Goal: Information Seeking & Learning: Learn about a topic

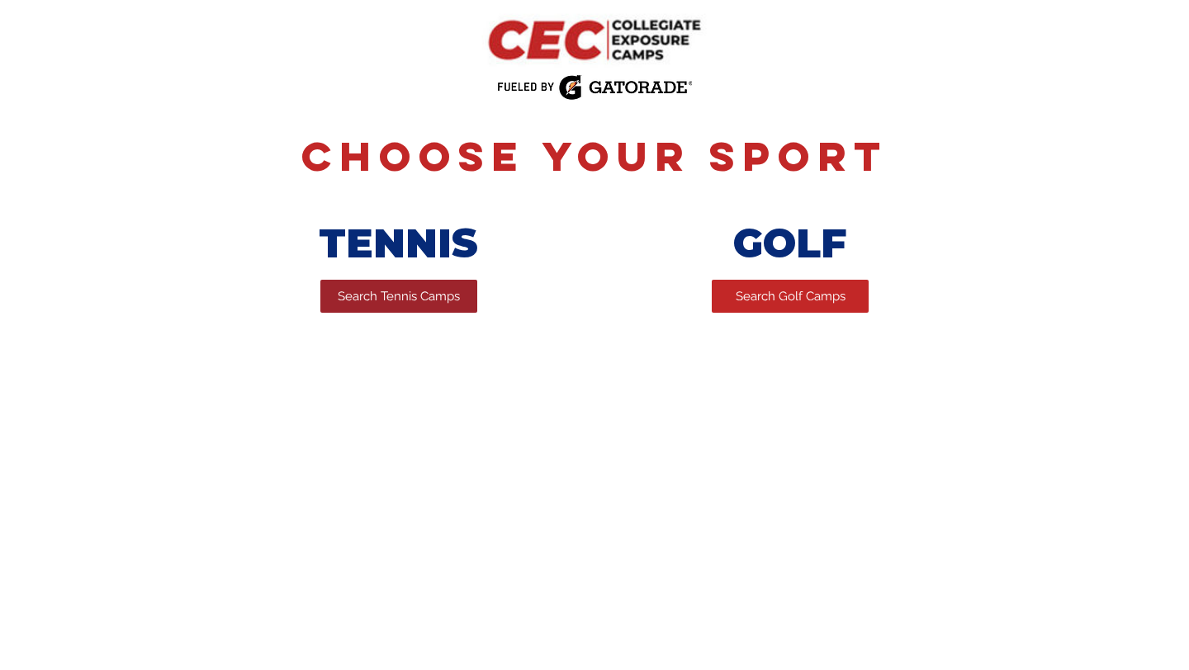
click at [402, 295] on span "Search Tennis Camps" at bounding box center [399, 296] width 122 height 17
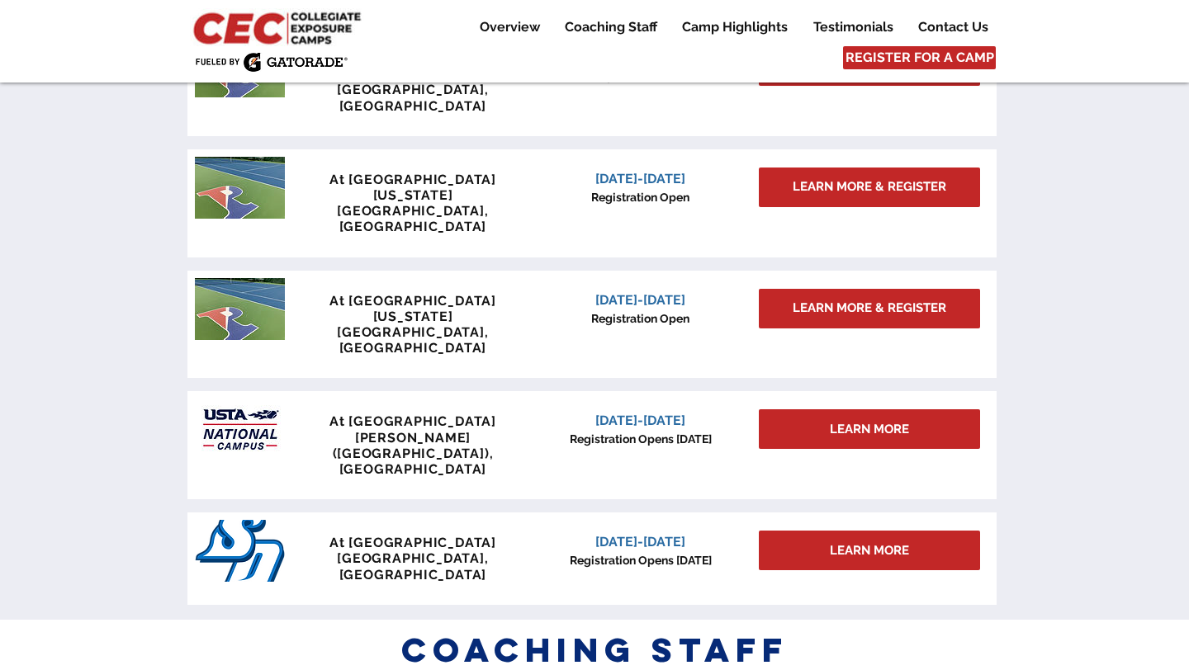
scroll to position [1476, 0]
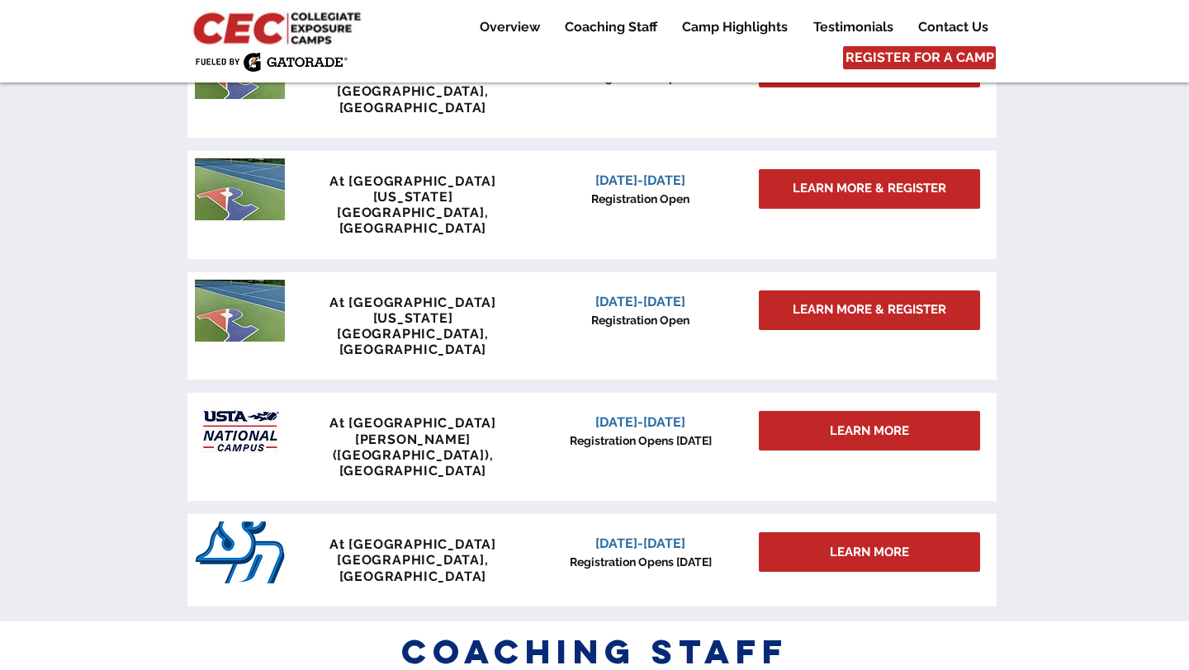
drag, startPoint x: 702, startPoint y: 330, endPoint x: 555, endPoint y: 319, distance: 146.5
click at [555, 413] on p "[DATE]-[DATE]" at bounding box center [640, 423] width 210 height 20
drag, startPoint x: 576, startPoint y: 327, endPoint x: 687, endPoint y: 339, distance: 111.3
click at [687, 413] on div "[DATE]-[DATE] Registration Opens [DATE]" at bounding box center [640, 431] width 210 height 37
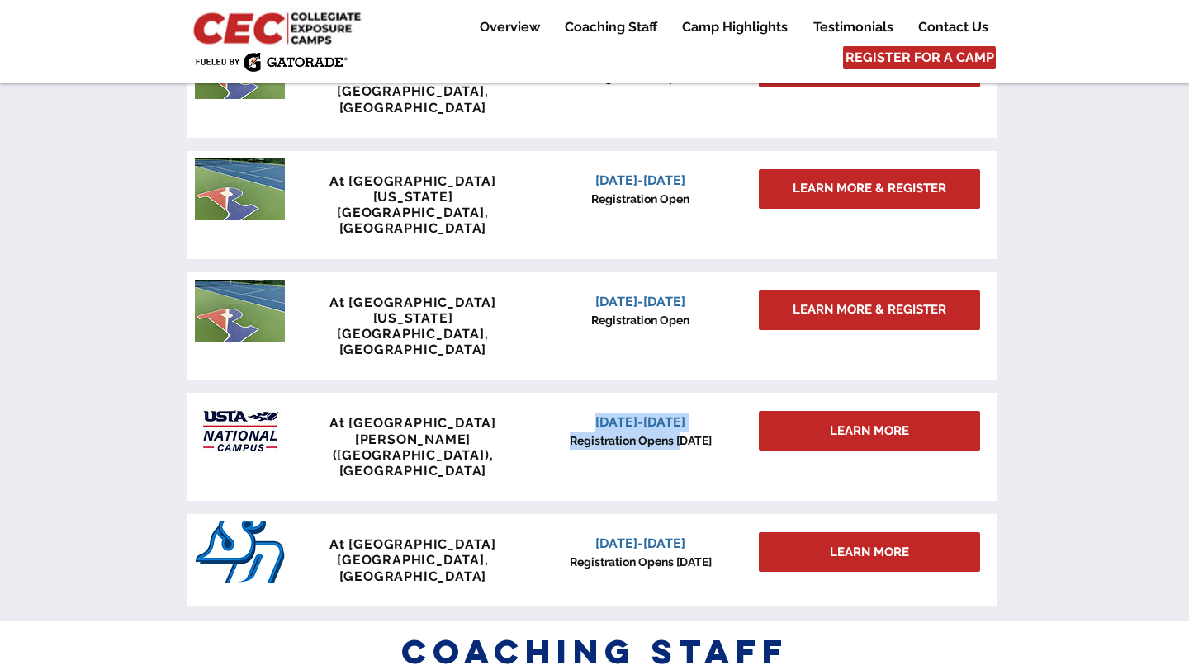
click at [687, 433] on p "Registration Opens [DATE]" at bounding box center [640, 441] width 210 height 17
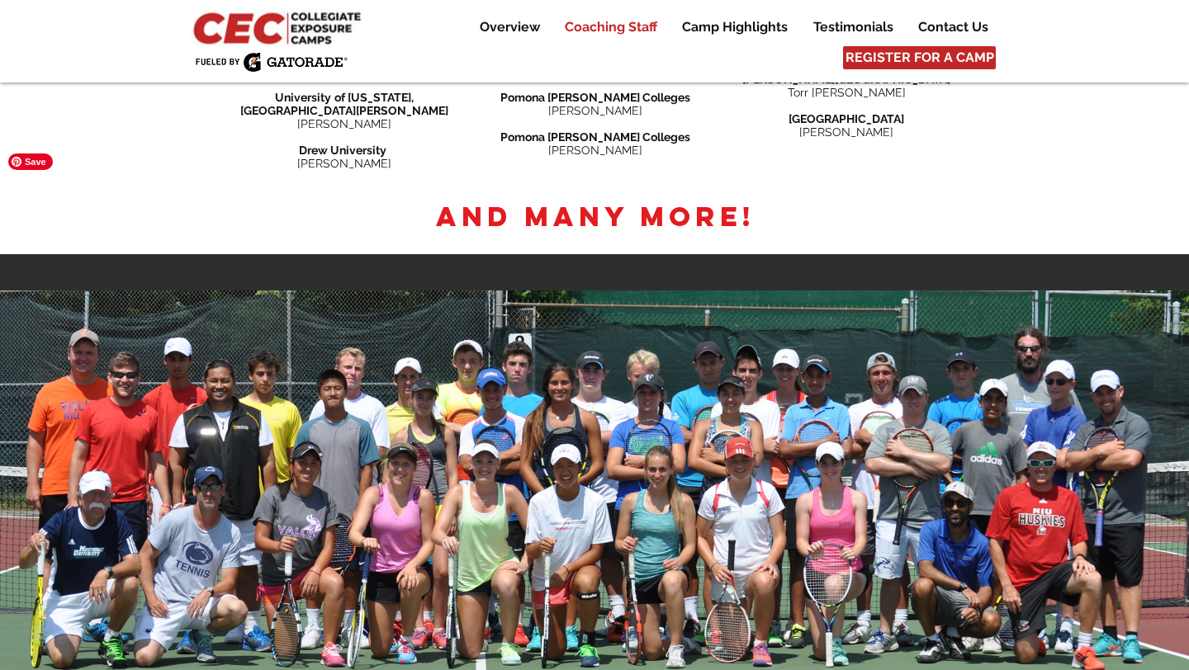
scroll to position [2746, 0]
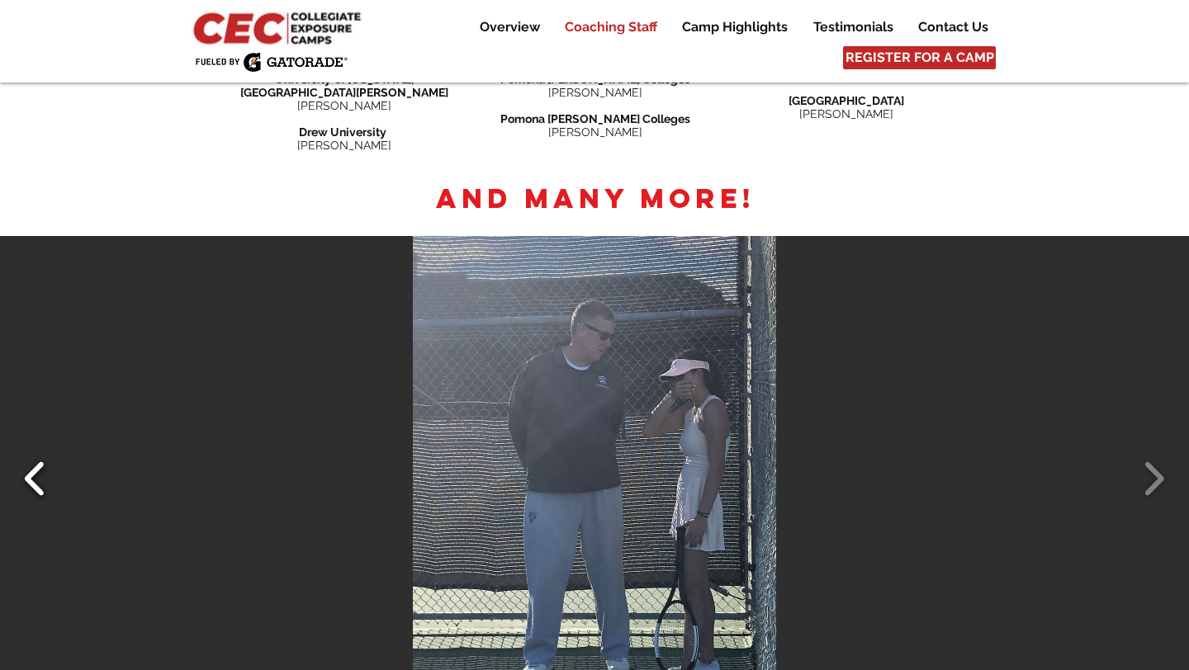
click at [37, 450] on button "Slide show gallery" at bounding box center [35, 479] width 37 height 58
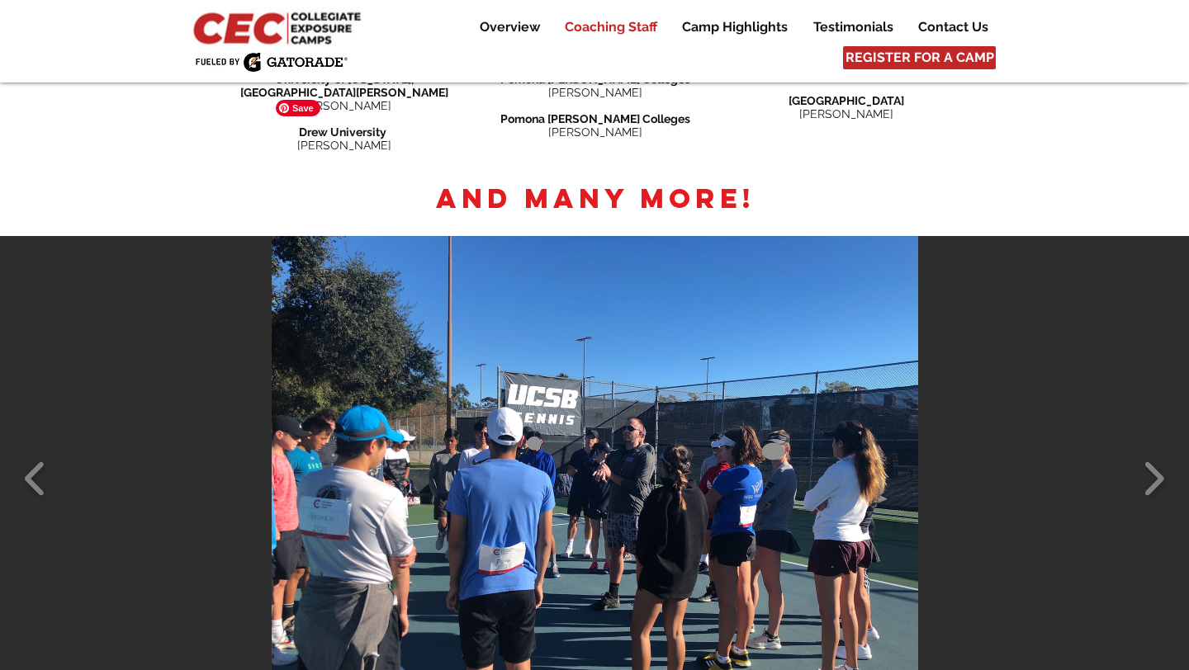
click at [437, 360] on img "IMG_0636 copy" at bounding box center [595, 478] width 646 height 485
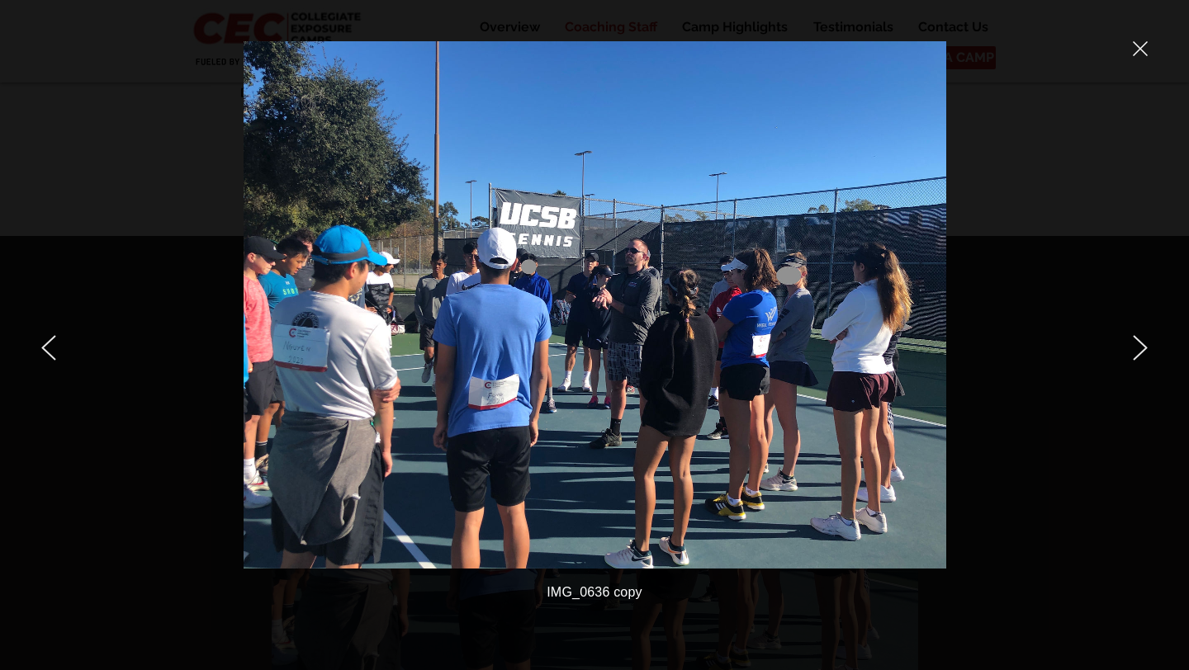
click at [50, 341] on icon "previous" at bounding box center [48, 348] width 13 height 24
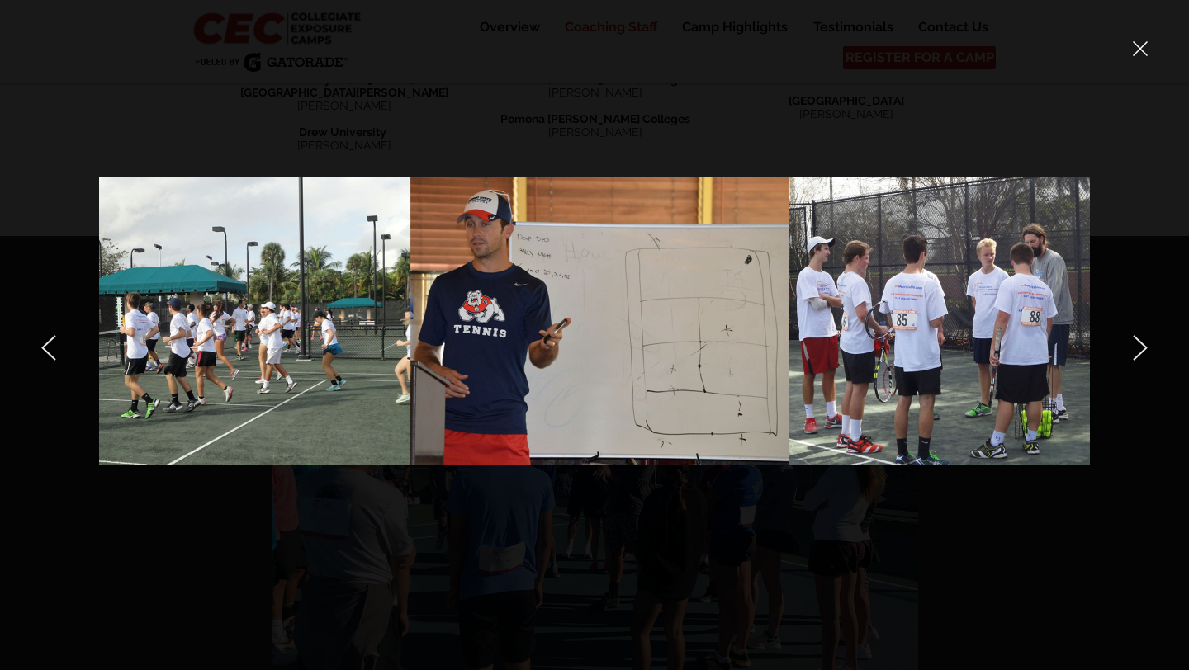
click at [42, 347] on icon "previous" at bounding box center [48, 348] width 13 height 24
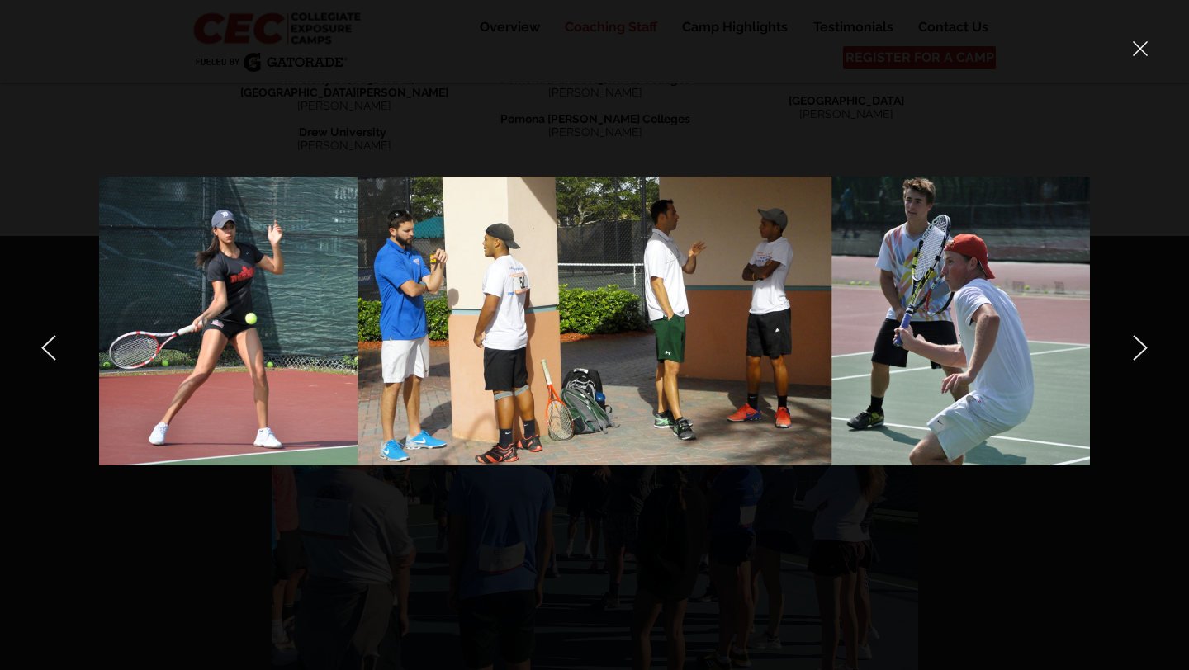
click at [42, 347] on icon "previous" at bounding box center [48, 348] width 13 height 24
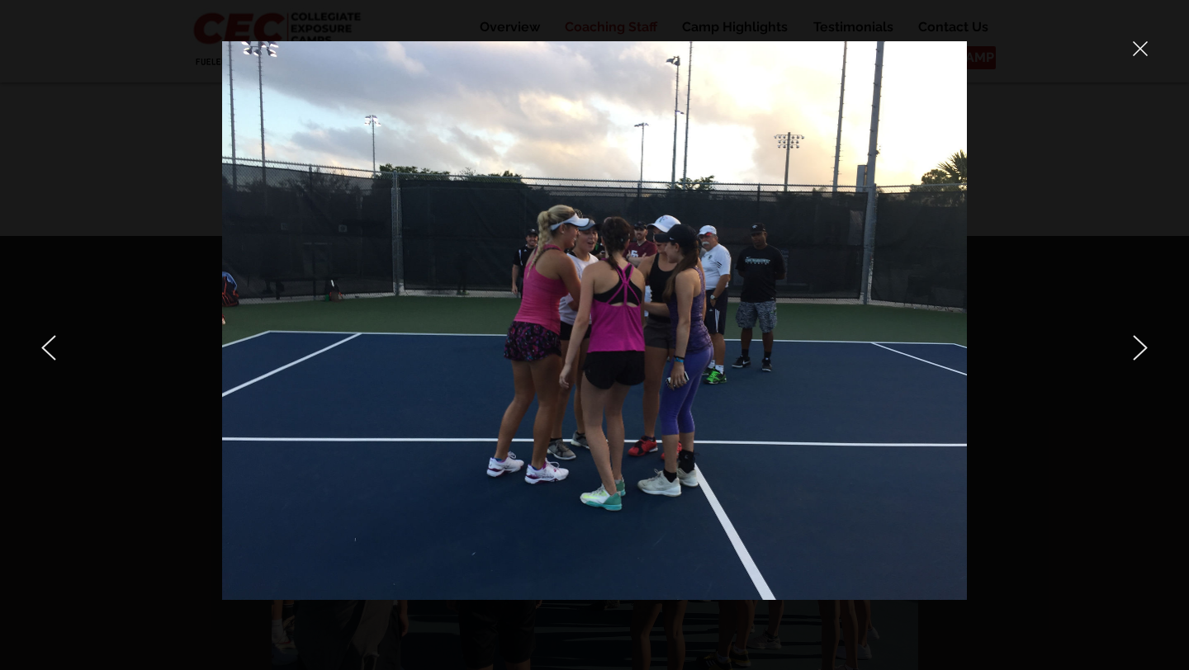
click at [42, 347] on icon "previous" at bounding box center [48, 348] width 13 height 24
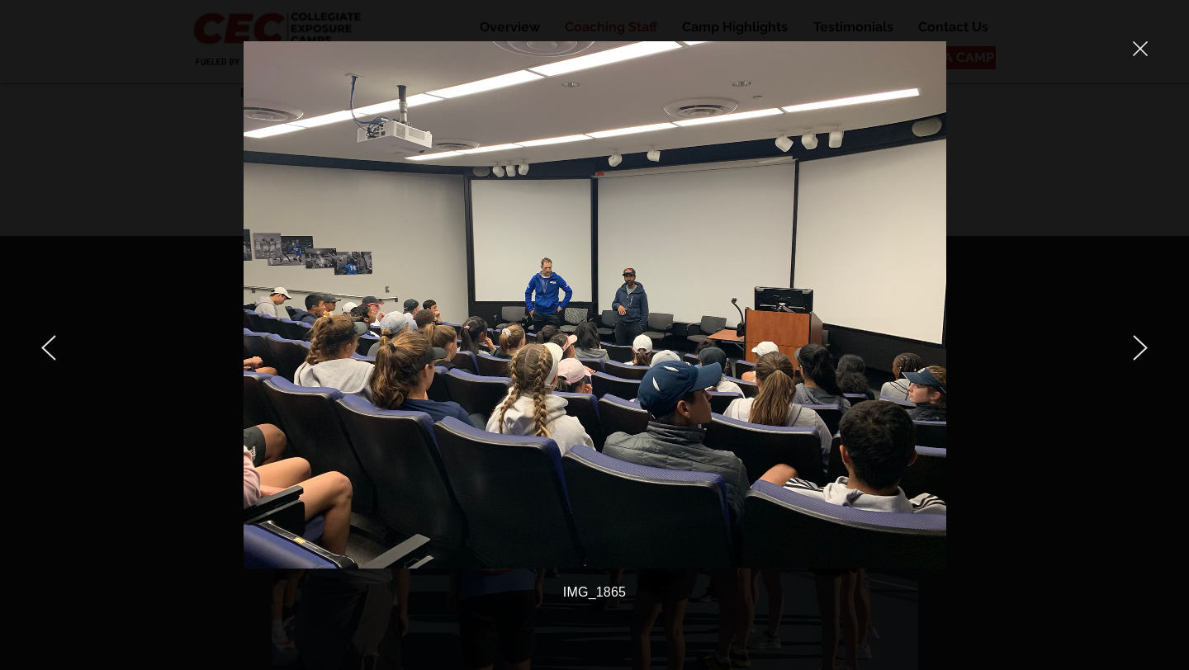
click at [42, 347] on icon "previous" at bounding box center [48, 348] width 13 height 24
